Goal: Task Accomplishment & Management: Use online tool/utility

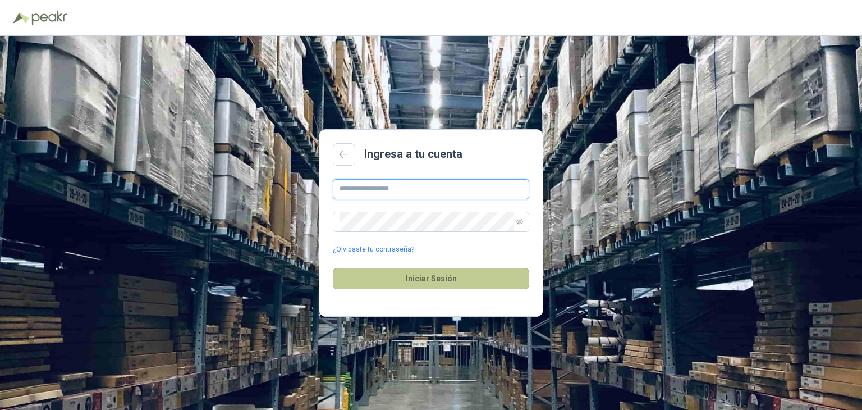
type input "**********"
click at [419, 281] on button "Iniciar Sesión" at bounding box center [431, 278] width 196 height 21
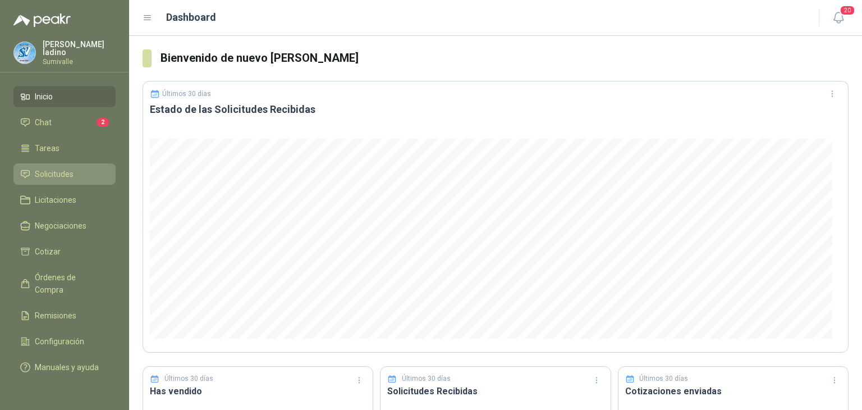
click at [74, 176] on li "Solicitudes" at bounding box center [64, 174] width 89 height 12
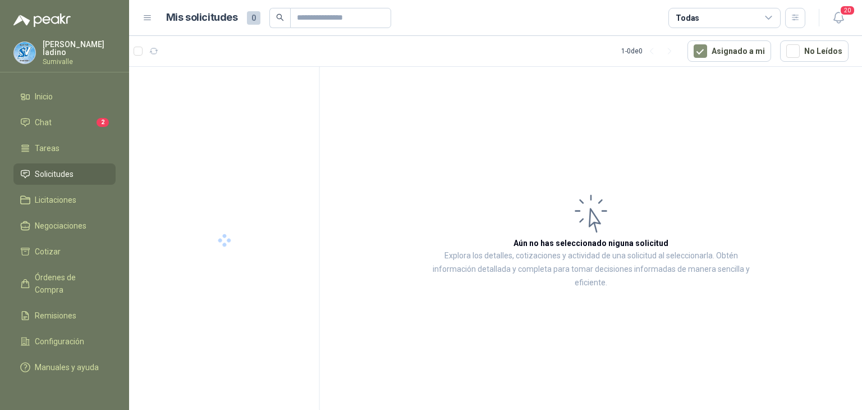
click at [716, 19] on div "Todas" at bounding box center [725, 18] width 112 height 20
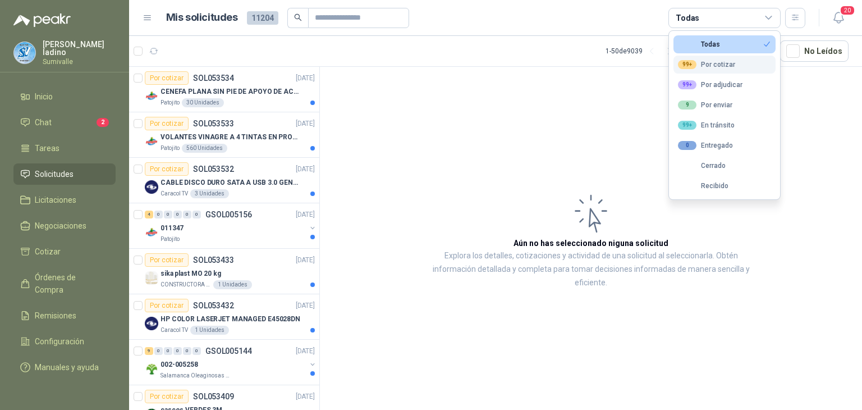
click at [706, 66] on div "99+ Por cotizar" at bounding box center [706, 64] width 57 height 9
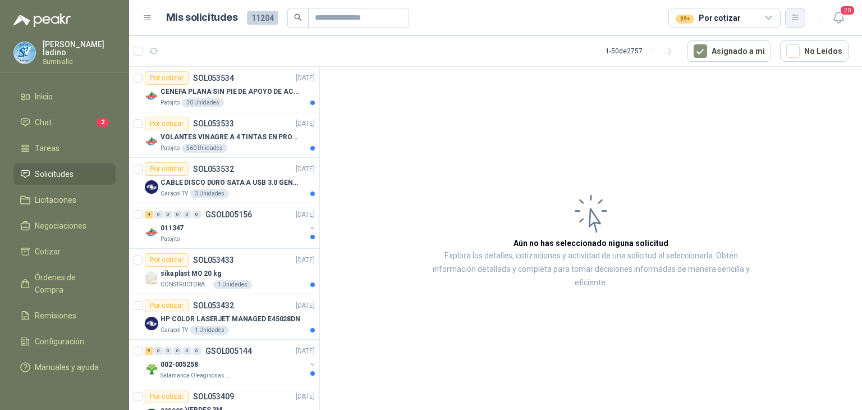
click at [791, 21] on icon "button" at bounding box center [796, 18] width 10 height 10
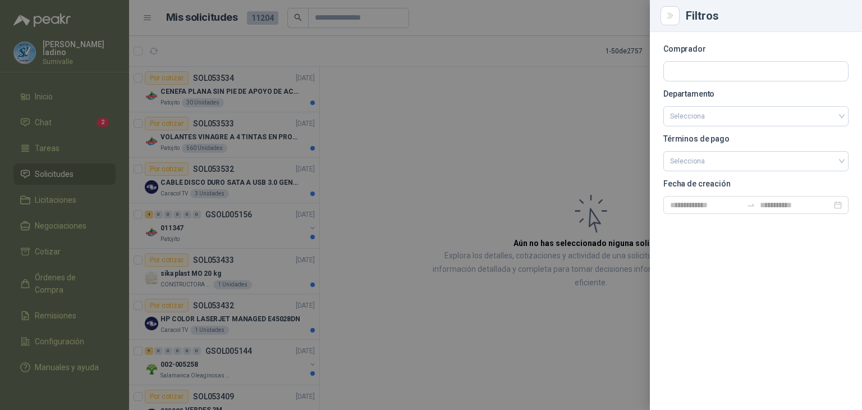
click at [791, 21] on div "Filtros" at bounding box center [767, 15] width 163 height 11
click at [613, 25] on div at bounding box center [431, 205] width 862 height 410
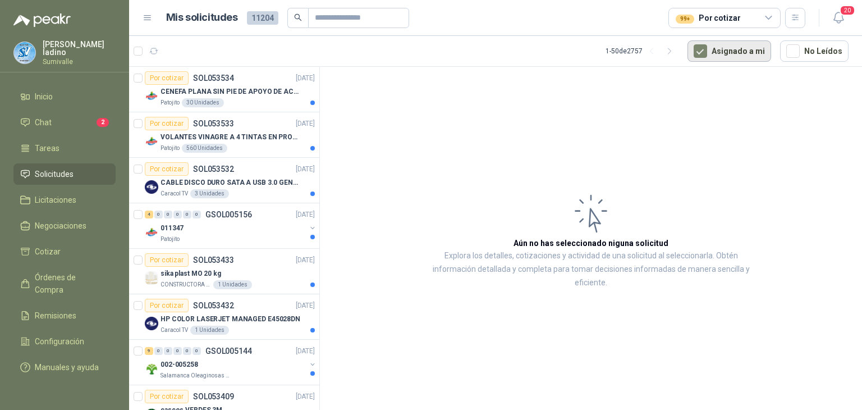
click at [728, 53] on button "Asignado a mi" at bounding box center [730, 50] width 84 height 21
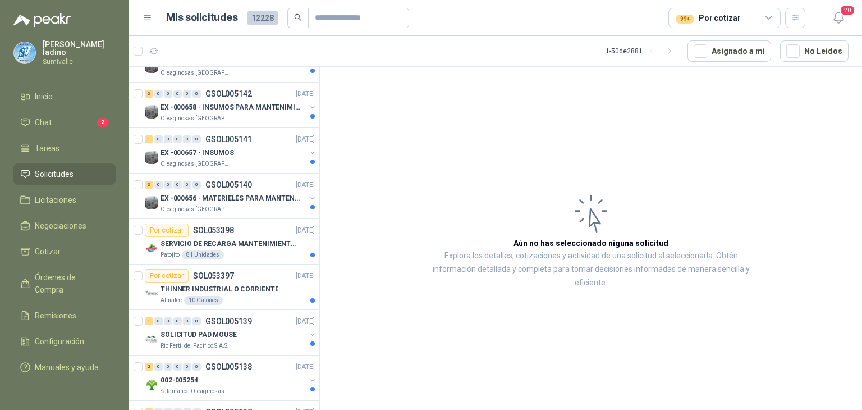
scroll to position [505, 0]
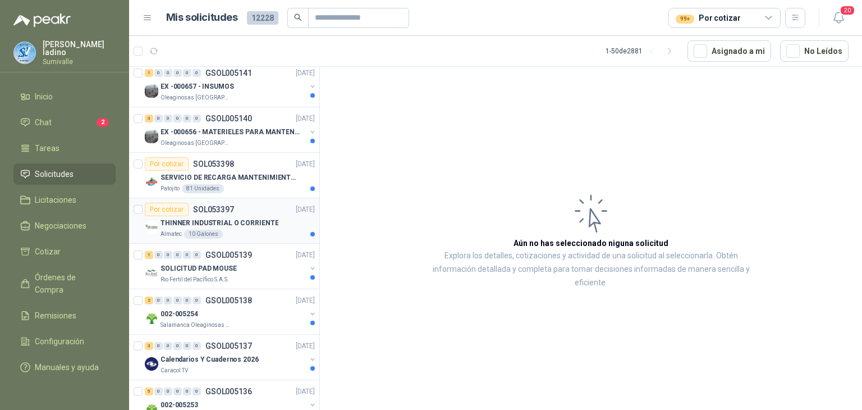
click at [244, 211] on div "Por cotizar SOL053397 [DATE]" at bounding box center [230, 209] width 170 height 13
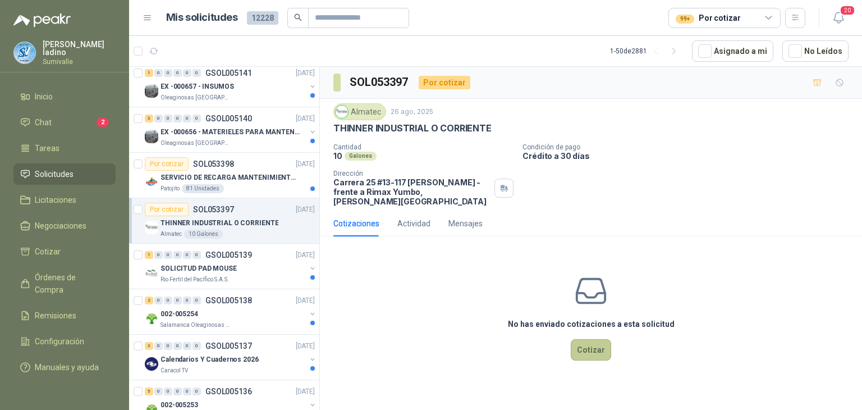
click at [591, 339] on button "Cotizar" at bounding box center [591, 349] width 40 height 21
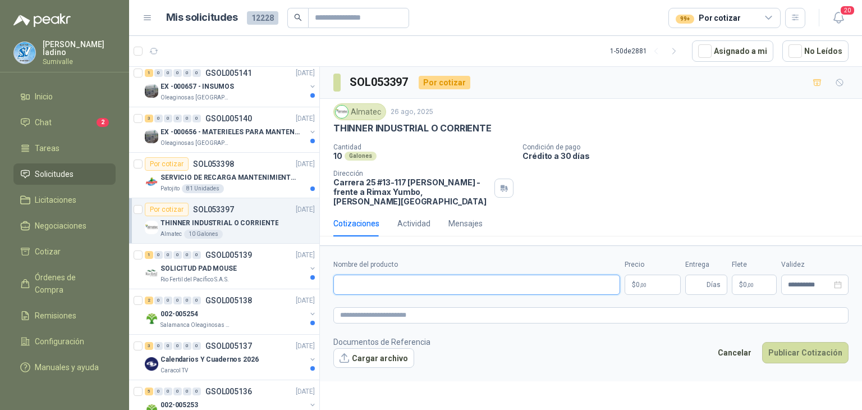
click at [497, 284] on input "Nombre del producto" at bounding box center [476, 285] width 287 height 20
type input "**********"
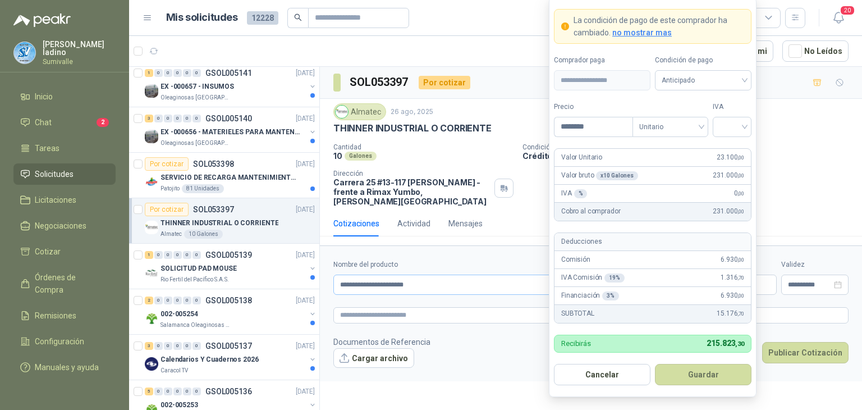
type input "********"
click at [724, 74] on span "Anticipado" at bounding box center [703, 80] width 83 height 17
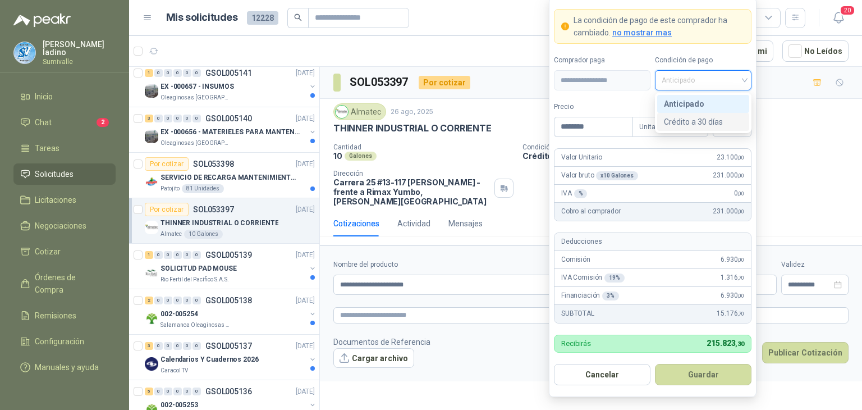
click at [707, 121] on div "Crédito a 30 días" at bounding box center [703, 122] width 79 height 12
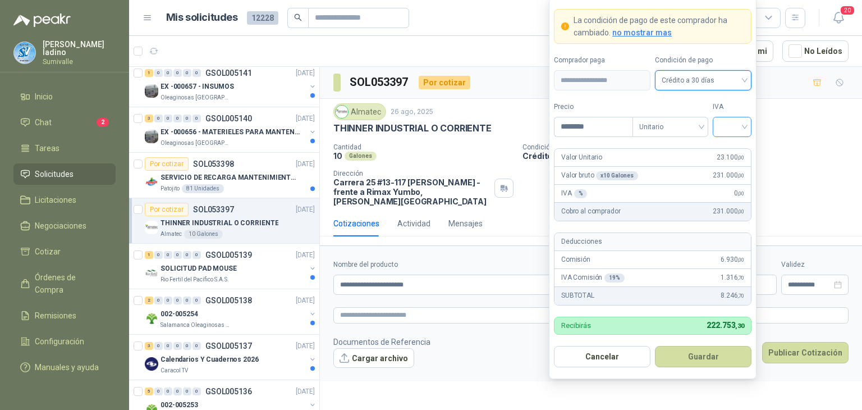
click at [734, 121] on input "search" at bounding box center [732, 125] width 25 height 17
click at [736, 144] on div "19%" at bounding box center [732, 150] width 34 height 18
click at [719, 351] on button "Guardar" at bounding box center [703, 356] width 97 height 21
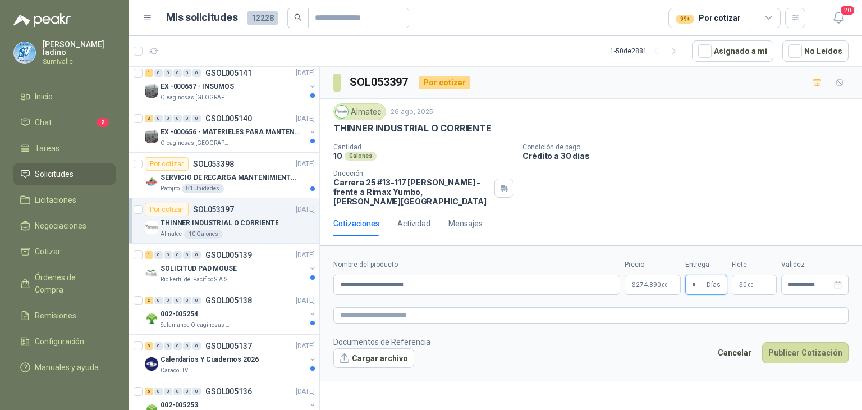
type input "*"
click at [752, 282] on span ",00" at bounding box center [750, 285] width 7 height 6
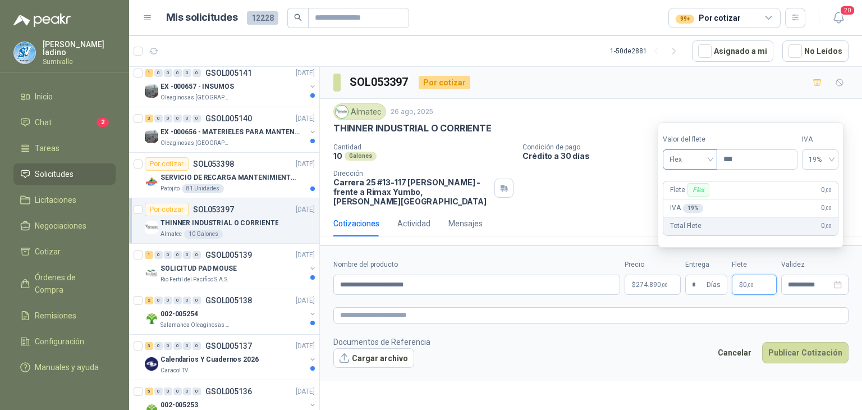
click at [711, 164] on span "Flex" at bounding box center [690, 159] width 41 height 17
click at [703, 195] on div "Incluido" at bounding box center [691, 201] width 39 height 12
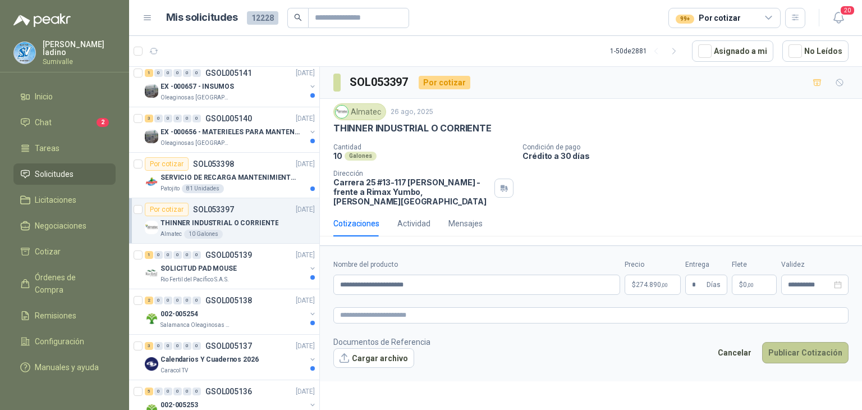
click at [805, 342] on button "Publicar Cotización" at bounding box center [805, 352] width 86 height 21
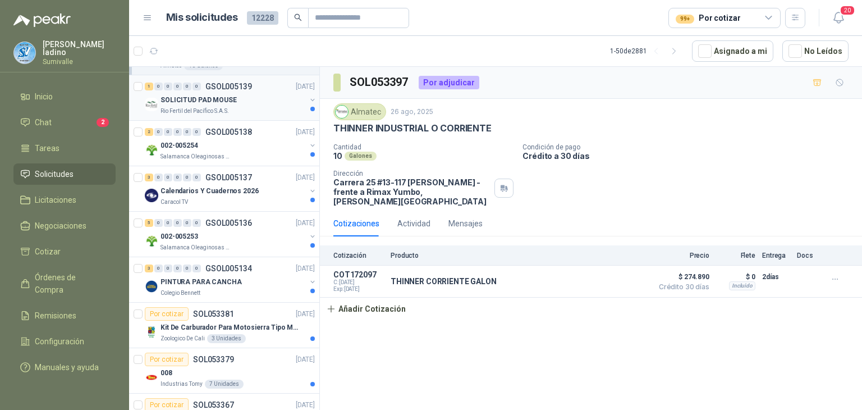
scroll to position [786, 0]
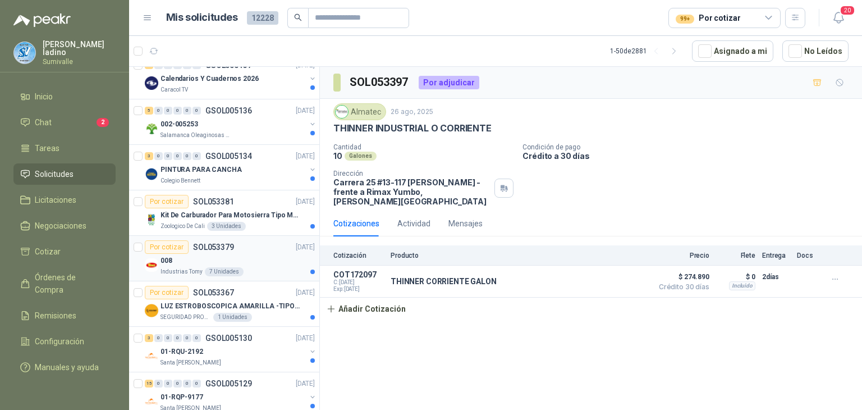
click at [239, 249] on div "Por cotizar SOL053379 [DATE]" at bounding box center [230, 246] width 170 height 13
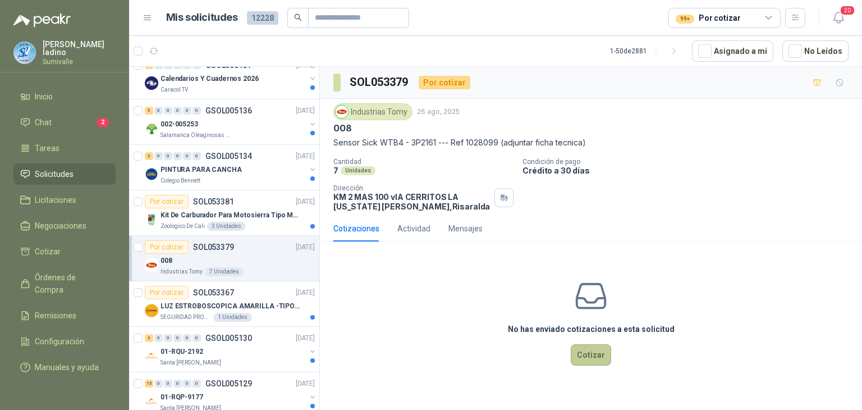
click at [599, 356] on button "Cotizar" at bounding box center [591, 354] width 40 height 21
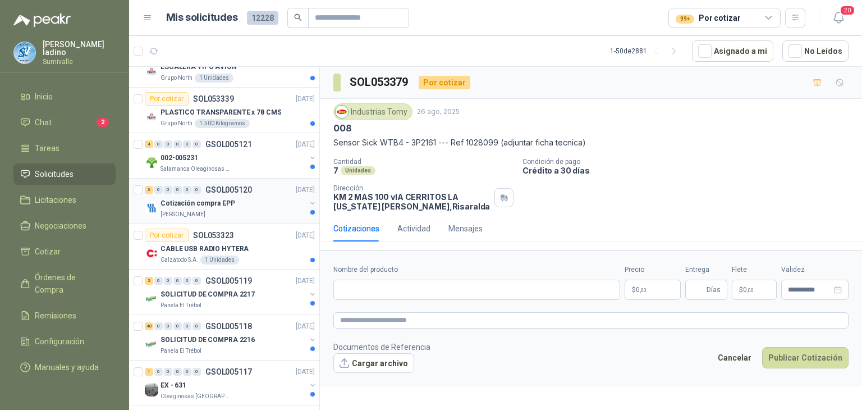
scroll to position [1516, 0]
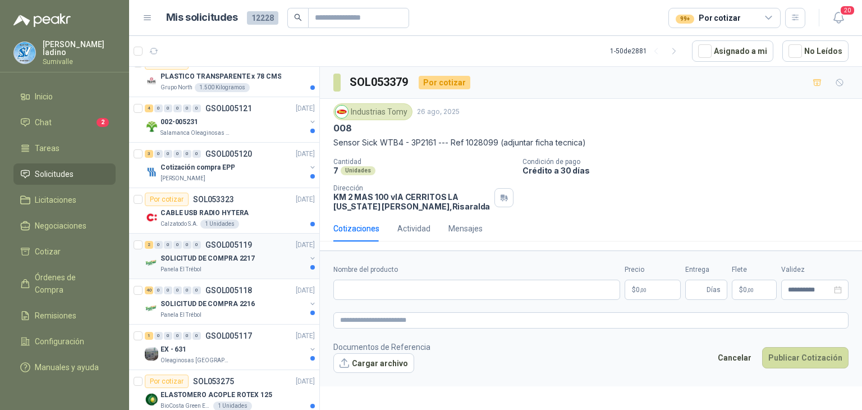
click at [245, 243] on p "GSOL005119" at bounding box center [228, 245] width 47 height 8
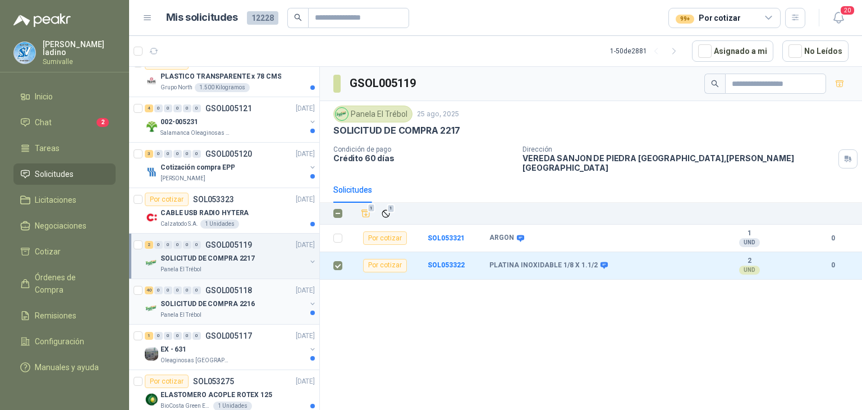
click at [271, 297] on div "SOLICITUD DE COMPRA 2216" at bounding box center [233, 303] width 145 height 13
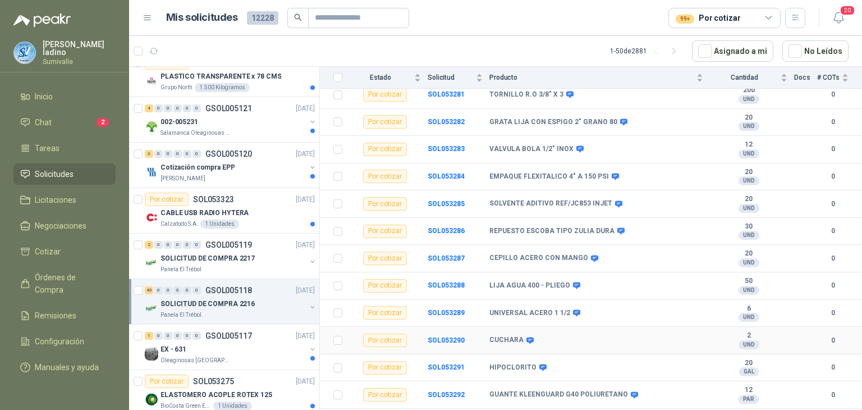
scroll to position [225, 0]
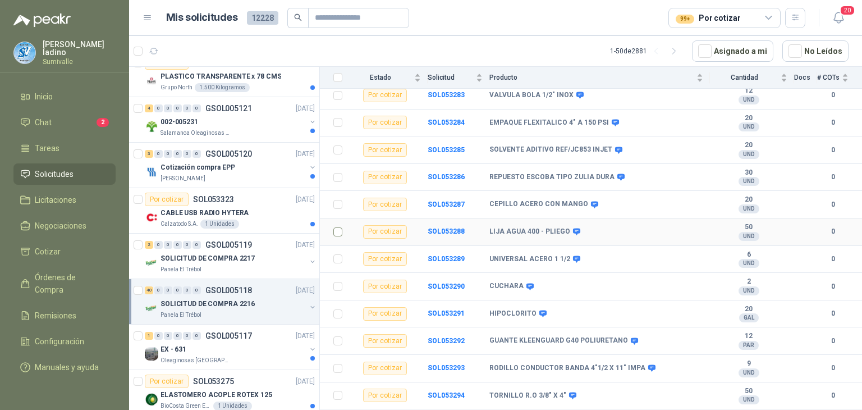
click at [339, 226] on label at bounding box center [337, 232] width 9 height 12
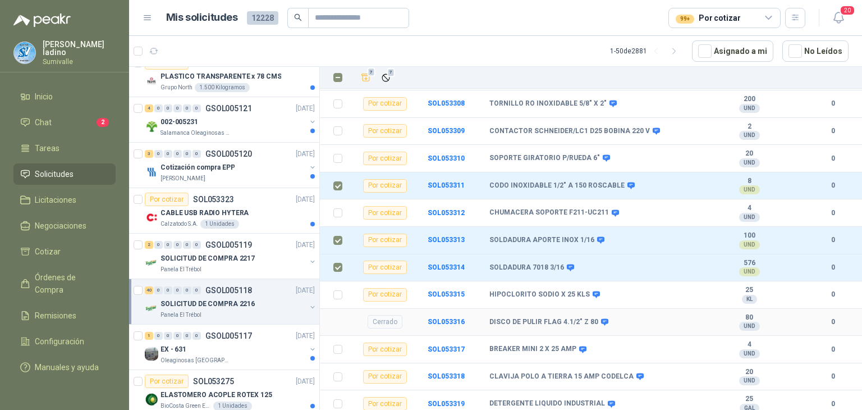
scroll to position [921, 0]
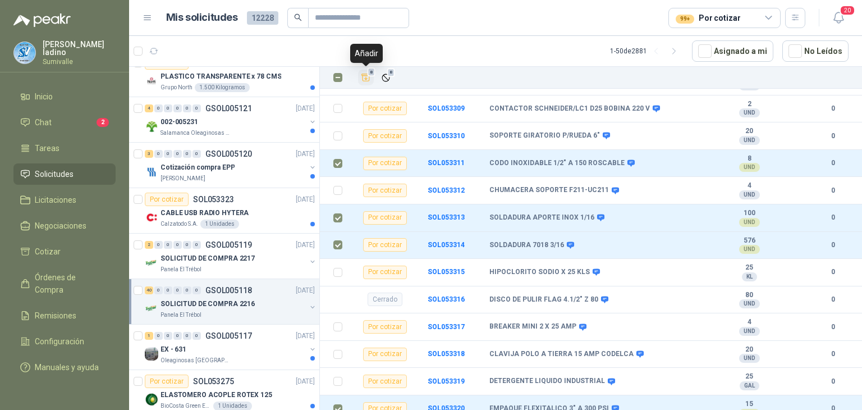
click at [365, 74] on icon "Añadir" at bounding box center [366, 77] width 10 height 10
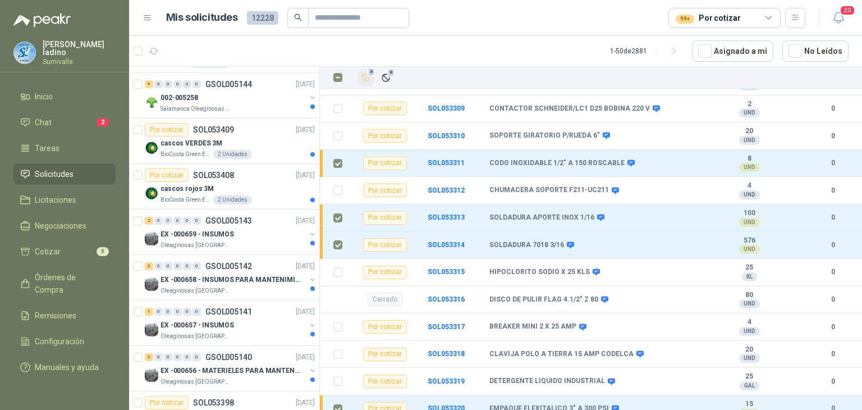
scroll to position [0, 0]
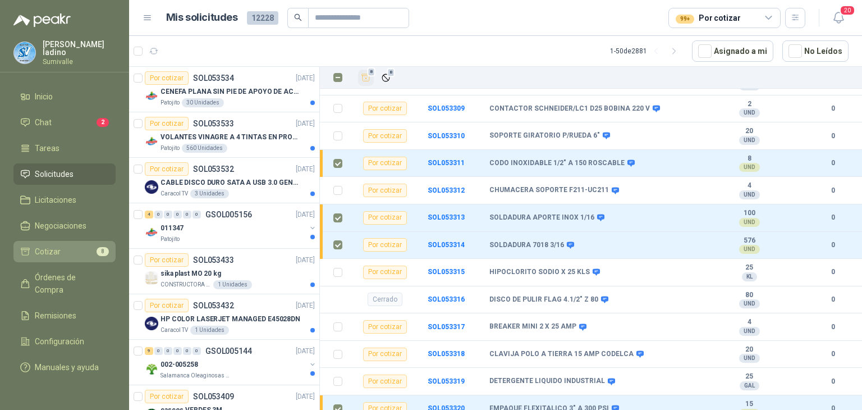
click at [75, 245] on li "Cotizar 8" at bounding box center [64, 251] width 89 height 12
